Goal: Task Accomplishment & Management: Use online tool/utility

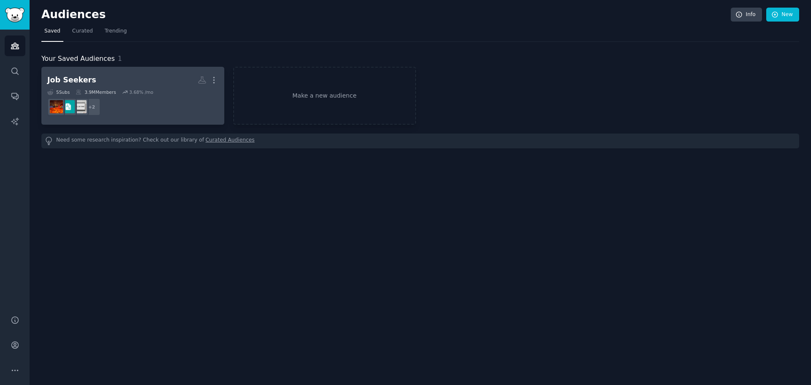
click at [166, 75] on h2 "Job Seekers More" at bounding box center [132, 80] width 171 height 15
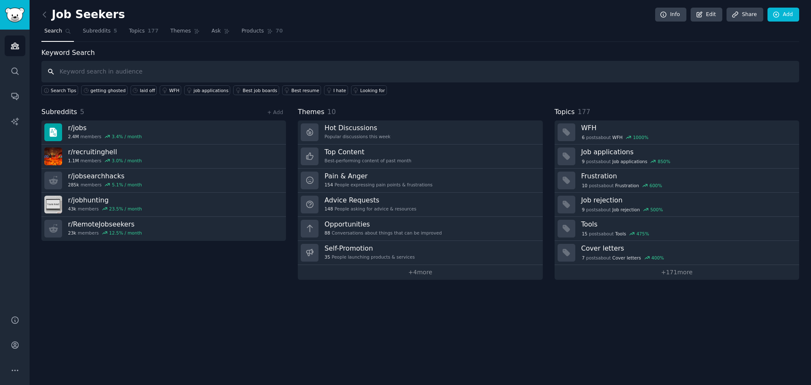
click at [119, 73] on input "text" at bounding box center [420, 72] width 758 height 22
paste input "Jobscan"
type input "Jobscan"
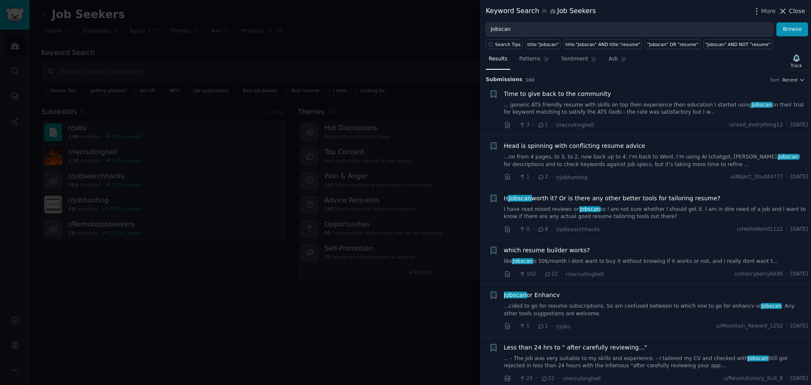
click at [791, 8] on span "Close" at bounding box center [797, 11] width 16 height 9
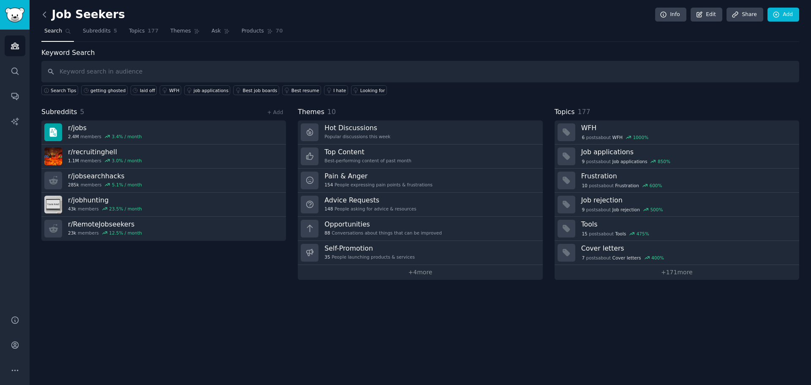
click at [45, 14] on icon at bounding box center [44, 14] width 9 height 9
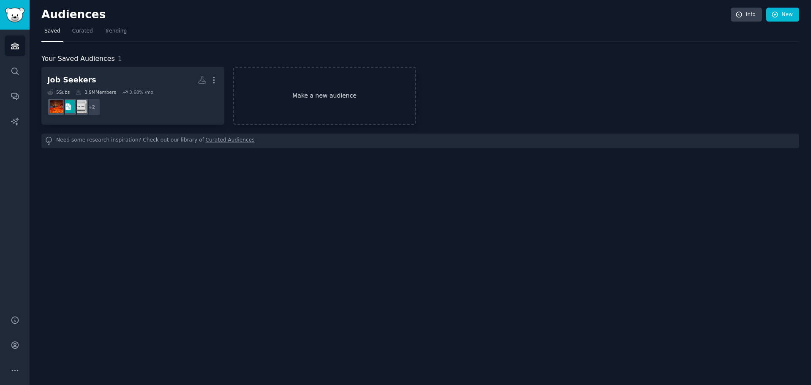
click at [276, 86] on link "Make a new audience" at bounding box center [324, 96] width 183 height 58
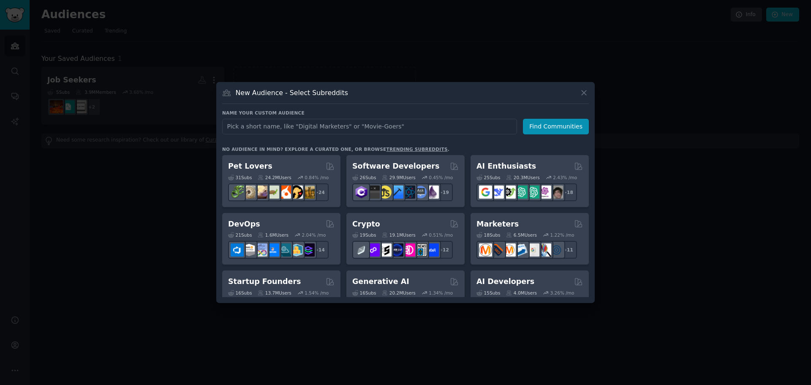
click at [276, 128] on input "text" at bounding box center [369, 127] width 295 height 16
type input "job"
click button "Find Communities" at bounding box center [556, 127] width 66 height 16
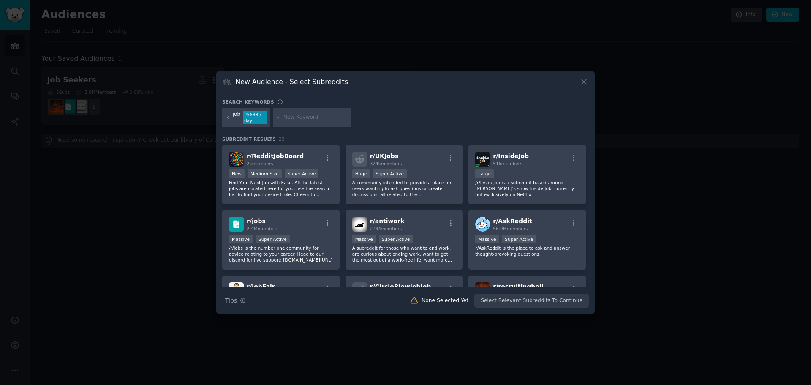
click at [294, 115] on input "text" at bounding box center [315, 118] width 64 height 8
paste input "Jobscan"
type input "Jobscan"
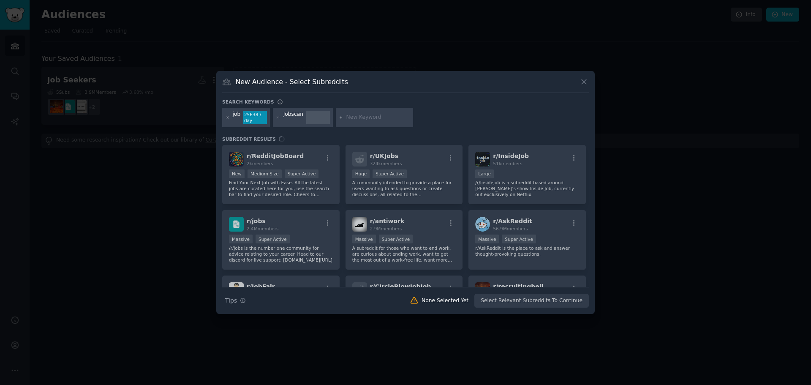
click at [359, 119] on input "text" at bounding box center [378, 118] width 64 height 8
paste input "Jobot"
type input "Jobot"
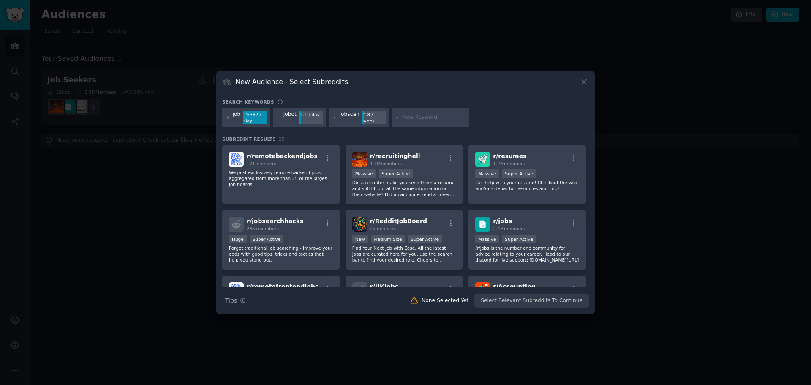
click at [409, 119] on input "text" at bounding box center [434, 118] width 64 height 8
paste input "[DOMAIN_NAME]"
type input "[DOMAIN_NAME]"
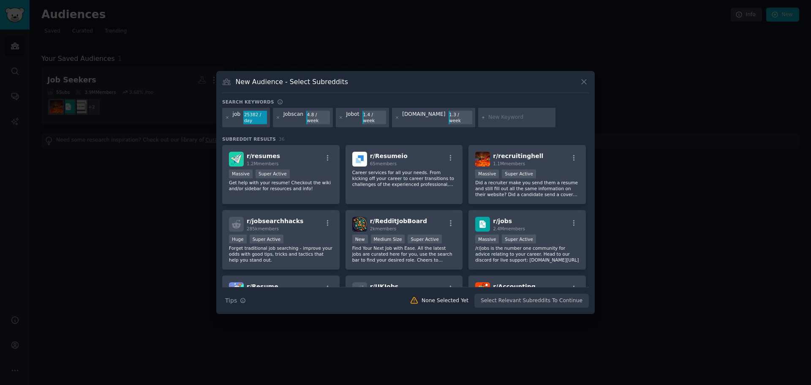
click at [490, 123] on div at bounding box center [517, 117] width 78 height 19
click at [490, 120] on input "text" at bounding box center [520, 118] width 64 height 8
paste input "Rezi"
type input "Rezi"
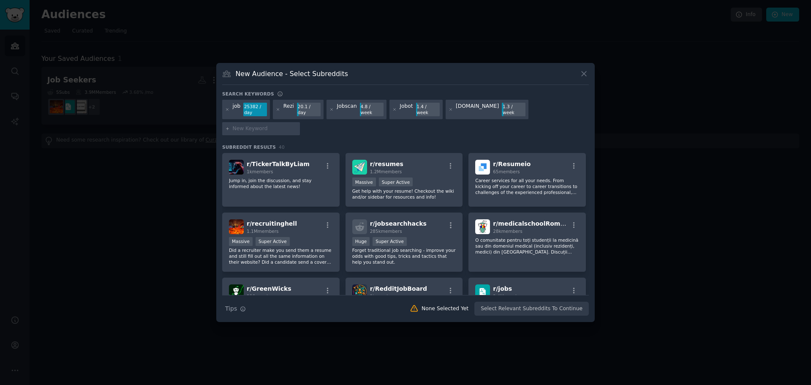
click at [297, 125] on input "text" at bounding box center [265, 129] width 64 height 8
paste input "Simplify"
type input "Simplify"
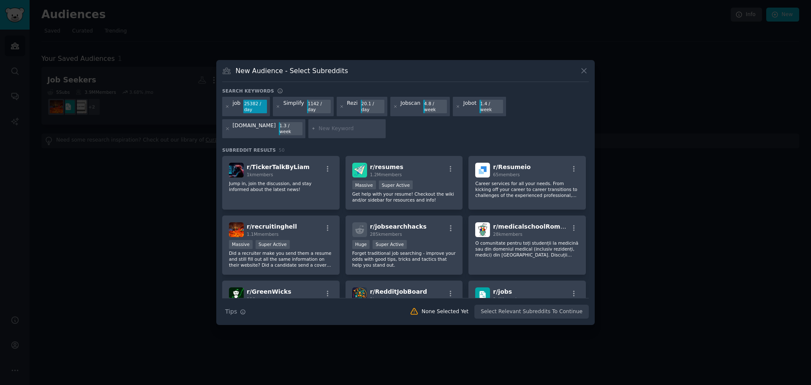
click at [318, 129] on input "text" at bounding box center [350, 129] width 64 height 8
paste input "[URL]"
type input "[URL]"
click at [376, 130] on input "text" at bounding box center [408, 129] width 64 height 8
paste input "Huntr"
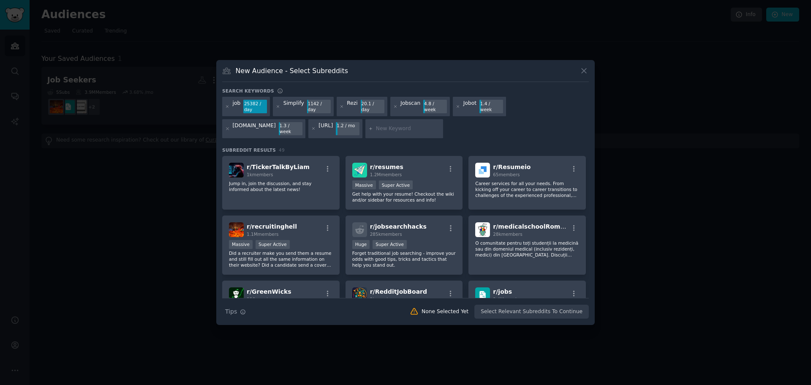
type input "Huntr"
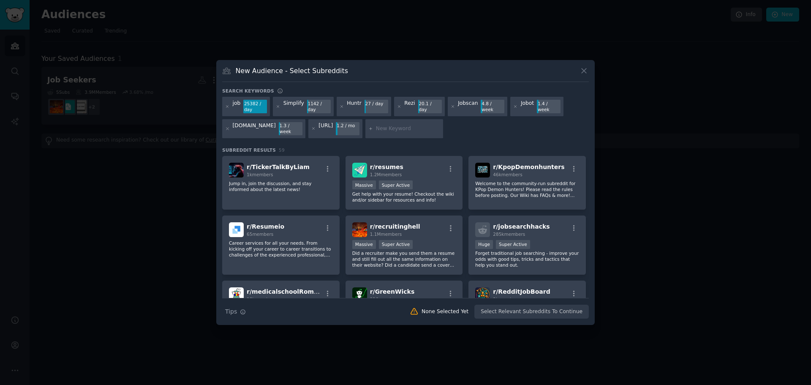
click at [403, 128] on input "text" at bounding box center [408, 129] width 64 height 8
paste input "Teal"
type input "Teal"
click at [438, 128] on input "text" at bounding box center [464, 129] width 64 height 8
paste input "Kickresume"
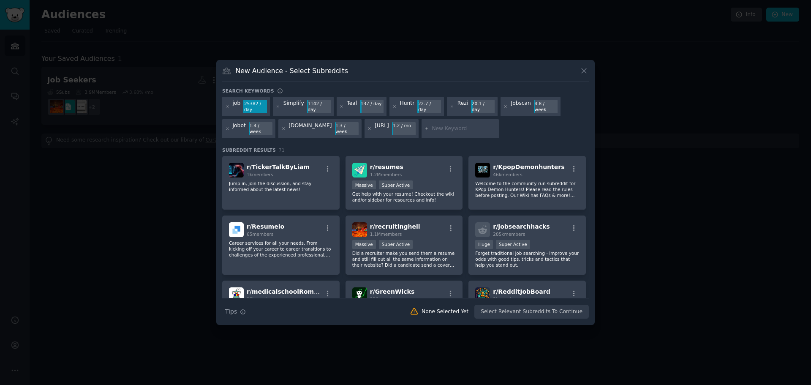
type input "Kickresume"
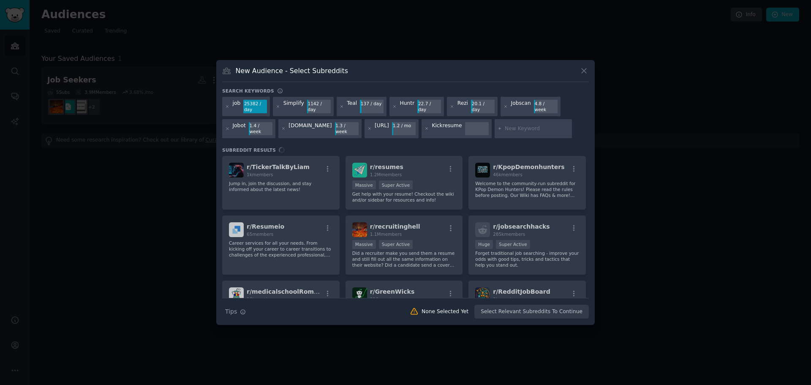
click at [510, 127] on input "text" at bounding box center [537, 129] width 64 height 8
paste input "Careerflow"
type input "Careerflow"
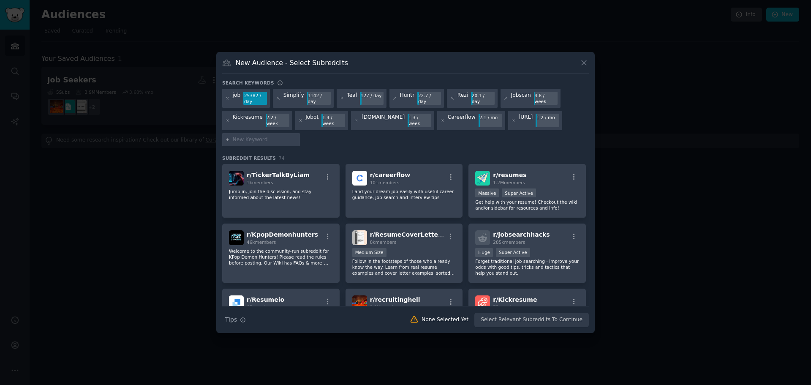
click at [266, 136] on input "text" at bounding box center [265, 140] width 64 height 8
paste input "Canyon Pro"
type input "Canyon Pro"
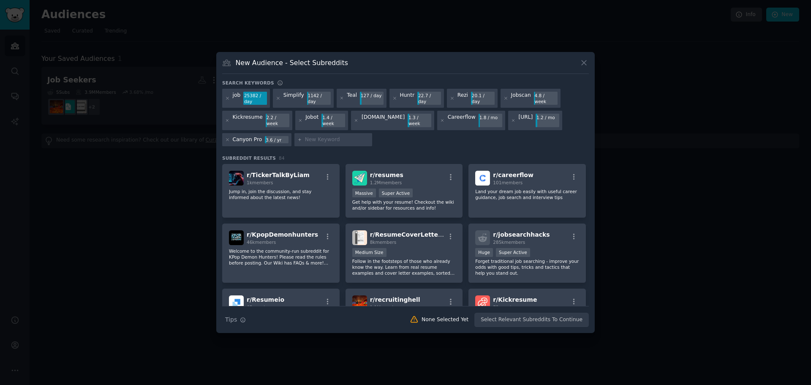
click at [318, 137] on input "text" at bounding box center [337, 140] width 64 height 8
paste input "ResumeWorded"
type input "ResumeWorded"
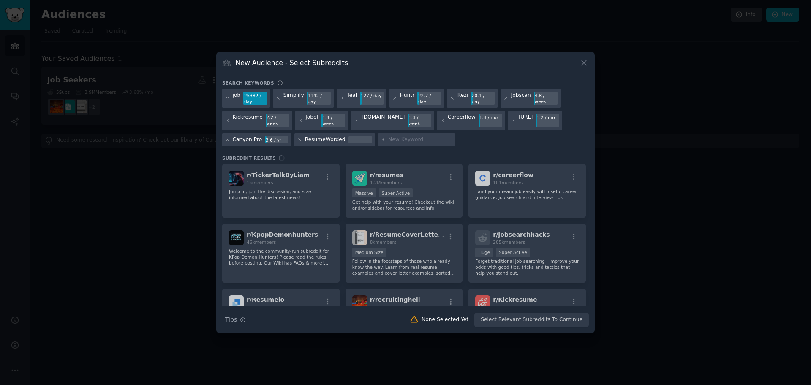
click at [409, 137] on input "text" at bounding box center [420, 140] width 64 height 8
paste input "KudosWall"
type input "KudosWall"
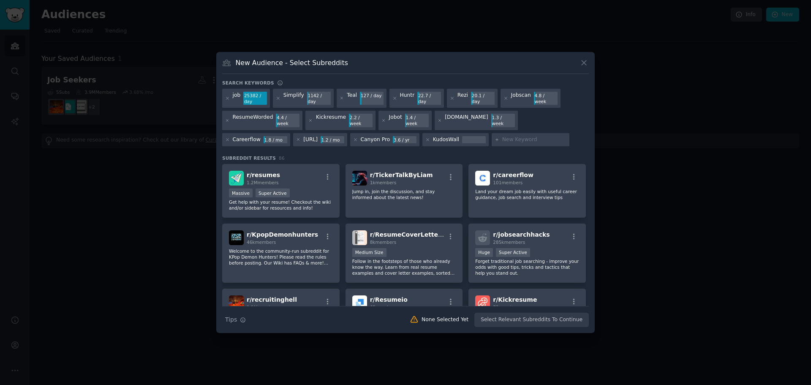
click at [502, 138] on input "text" at bounding box center [534, 140] width 64 height 8
click at [502, 138] on input "KudosWall" at bounding box center [534, 140] width 64 height 8
type input "Kudos Wall"
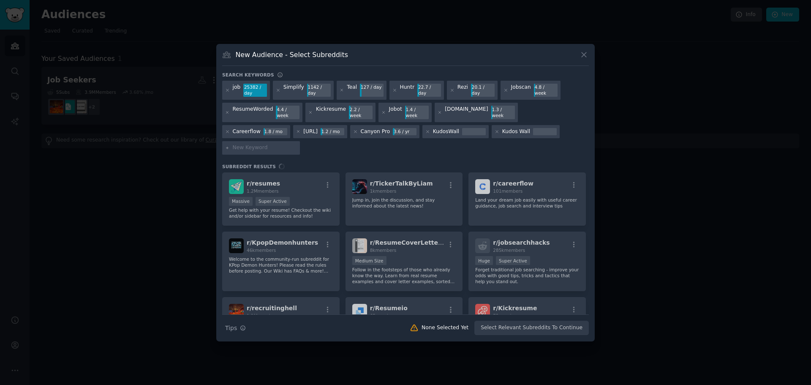
click at [297, 144] on input "text" at bounding box center [265, 148] width 64 height 8
paste input "Qureos"
type input "Qureos"
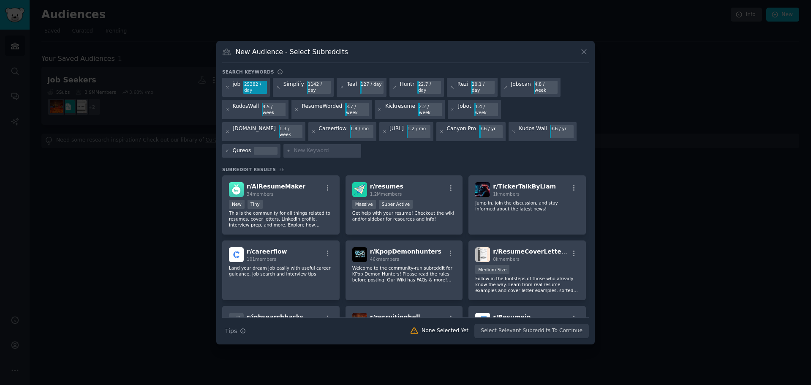
click at [294, 147] on input "text" at bounding box center [326, 151] width 64 height 8
paste input "Careerspan"
type input "Careerspan"
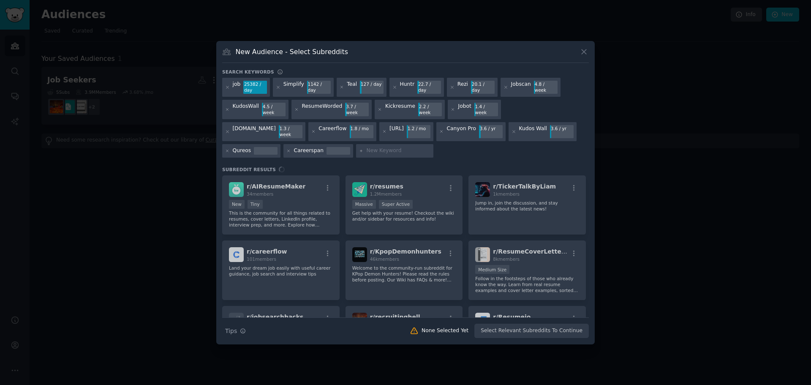
click at [366, 147] on input "text" at bounding box center [398, 151] width 64 height 8
paste input "[DOMAIN_NAME]"
type input "[DOMAIN_NAME]"
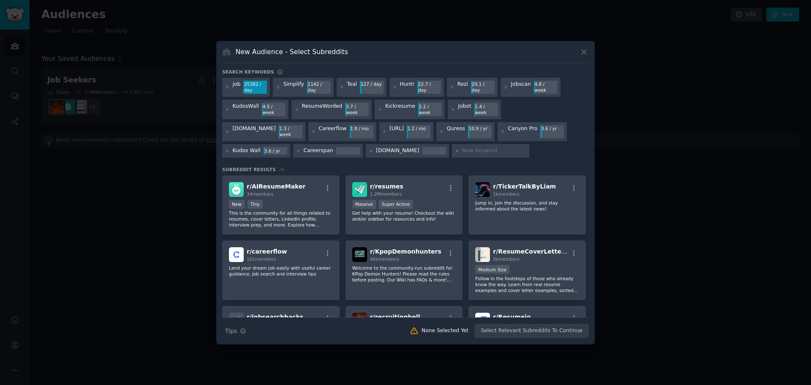
click at [462, 147] on input "text" at bounding box center [494, 151] width 64 height 8
paste input "[DOMAIN_NAME]"
type input "[DOMAIN_NAME]"
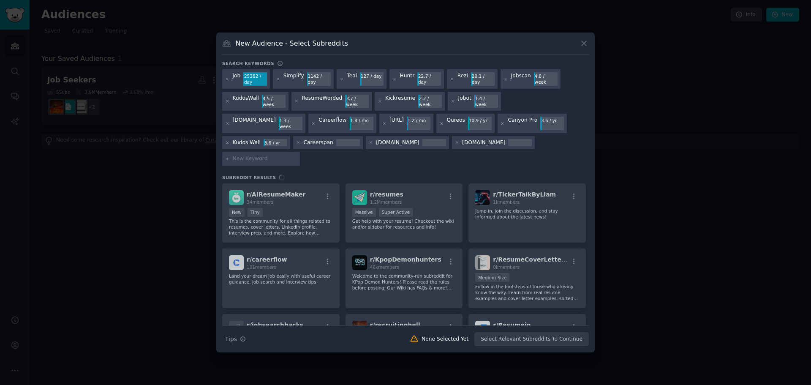
click at [297, 155] on input "text" at bounding box center [265, 159] width 64 height 8
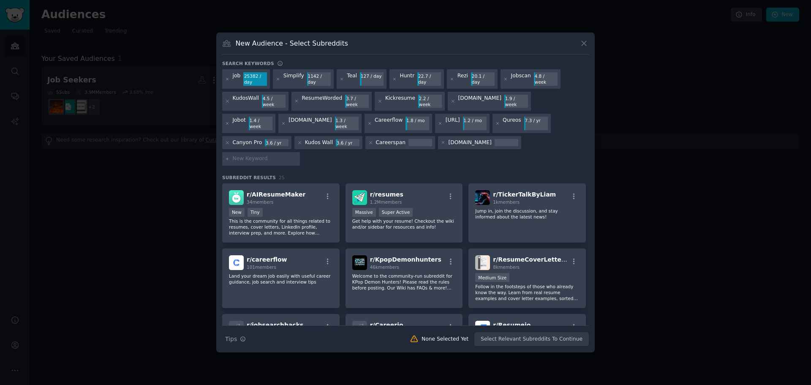
paste input "[URL]"
type input "[URL]"
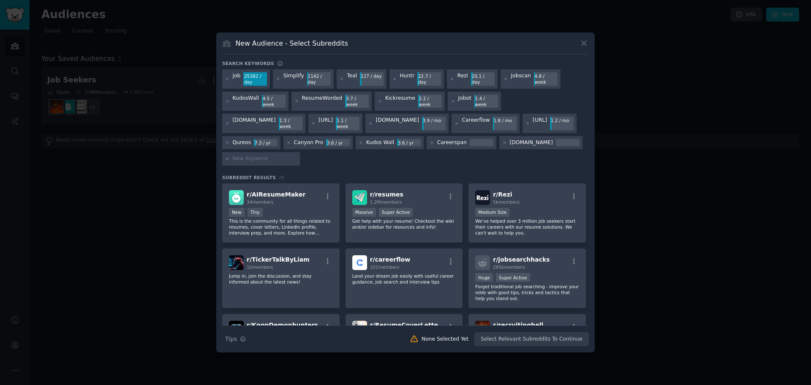
click at [288, 155] on input "text" at bounding box center [265, 159] width 64 height 8
paste input "[URL]"
type input "[URL]"
click at [226, 82] on icon at bounding box center [227, 79] width 5 height 5
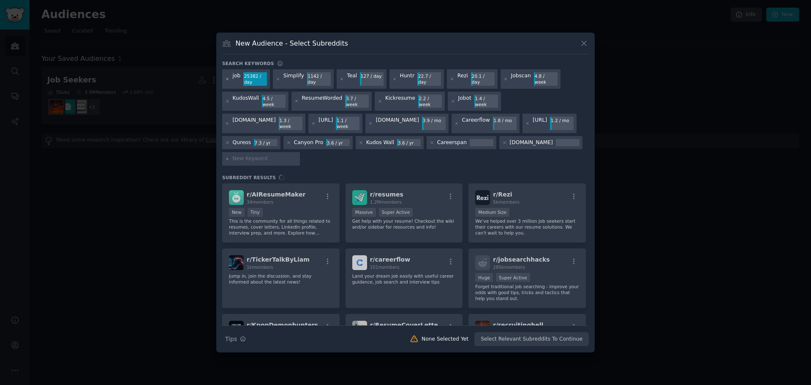
click at [226, 82] on icon at bounding box center [227, 79] width 5 height 5
click at [278, 82] on icon at bounding box center [278, 79] width 5 height 5
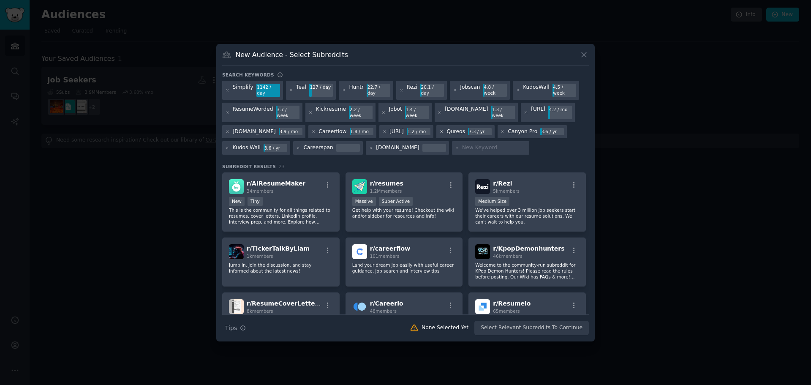
click at [439, 129] on icon at bounding box center [441, 131] width 5 height 5
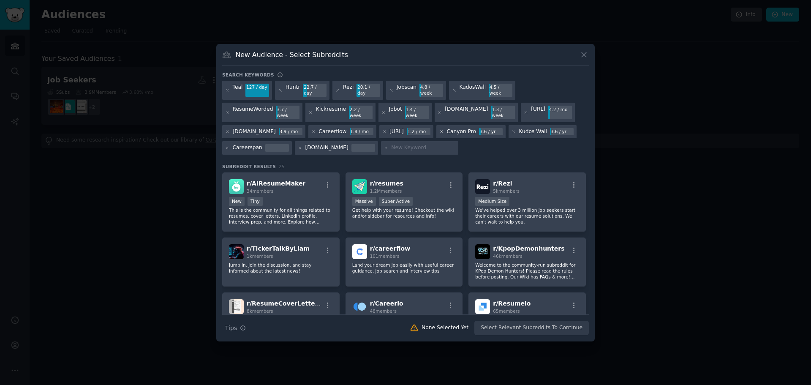
click at [439, 129] on icon at bounding box center [441, 131] width 5 height 5
click at [318, 144] on input "text" at bounding box center [350, 148] width 64 height 8
paste input "Resume Genius"
type input "Resume Genius"
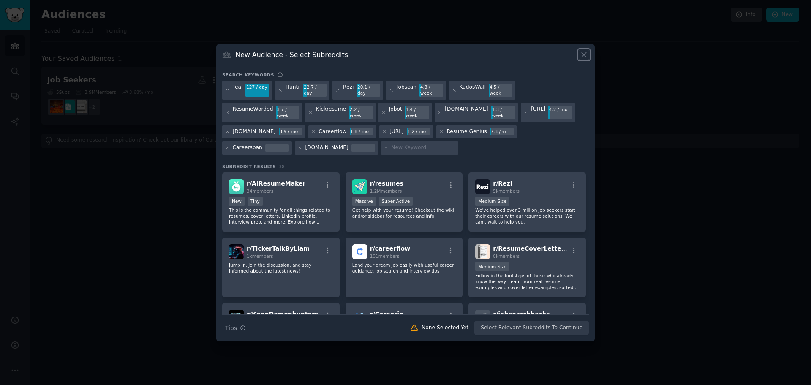
click at [581, 59] on icon at bounding box center [583, 54] width 9 height 9
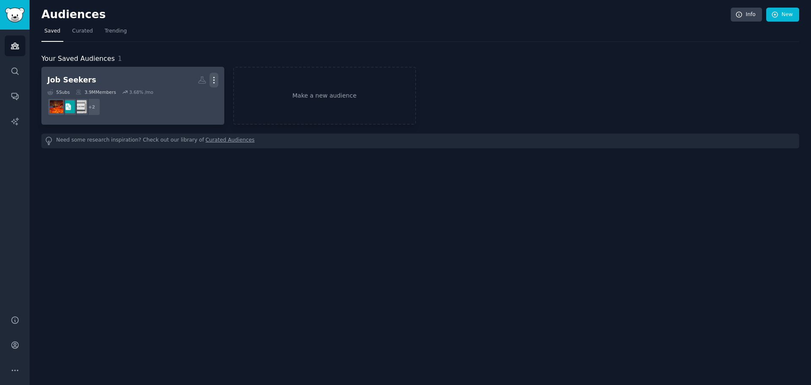
click at [213, 80] on icon "button" at bounding box center [213, 80] width 1 height 6
click at [130, 78] on h2 "Job Seekers Custom Audience More View Delete" at bounding box center [132, 80] width 171 height 15
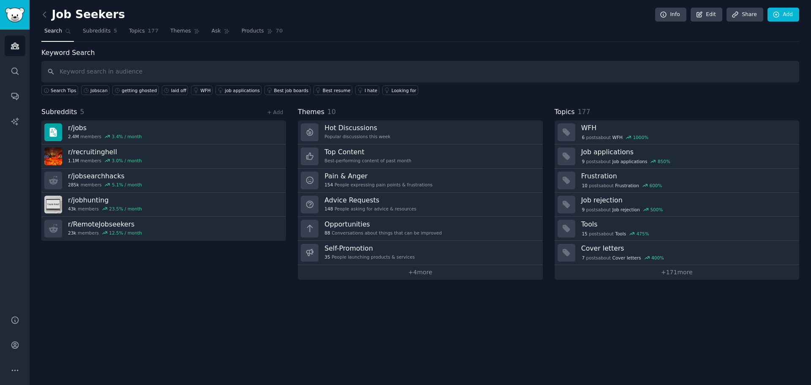
click at [130, 78] on input "text" at bounding box center [420, 72] width 758 height 22
type input "Rezi"
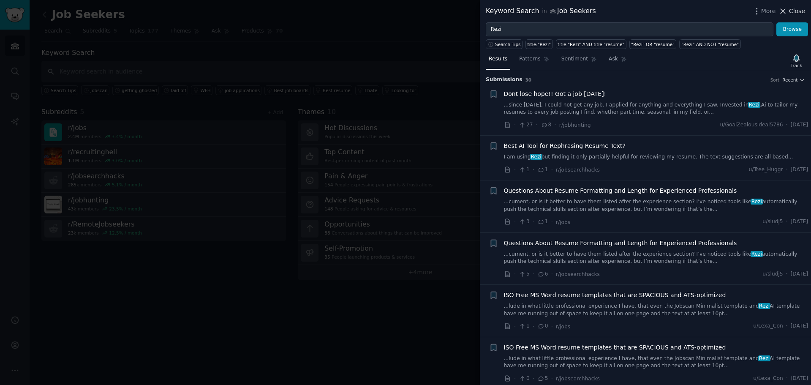
click at [794, 9] on span "Close" at bounding box center [797, 11] width 16 height 9
